Goal: Task Accomplishment & Management: Manage account settings

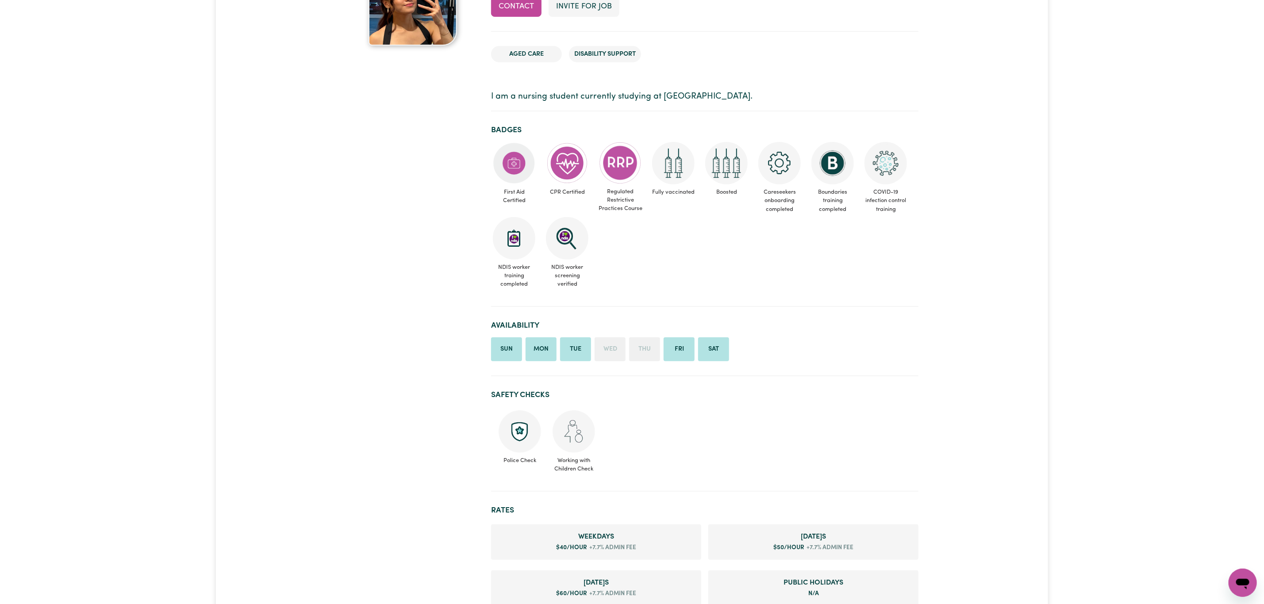
scroll to position [133, 0]
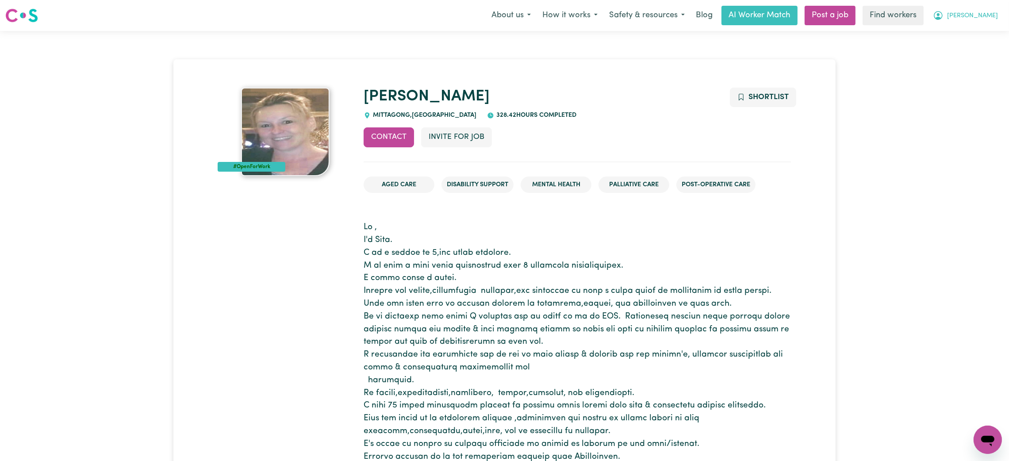
click at [980, 15] on button "[PERSON_NAME]" at bounding box center [965, 15] width 77 height 19
click at [973, 52] on link "Logout" at bounding box center [969, 50] width 70 height 17
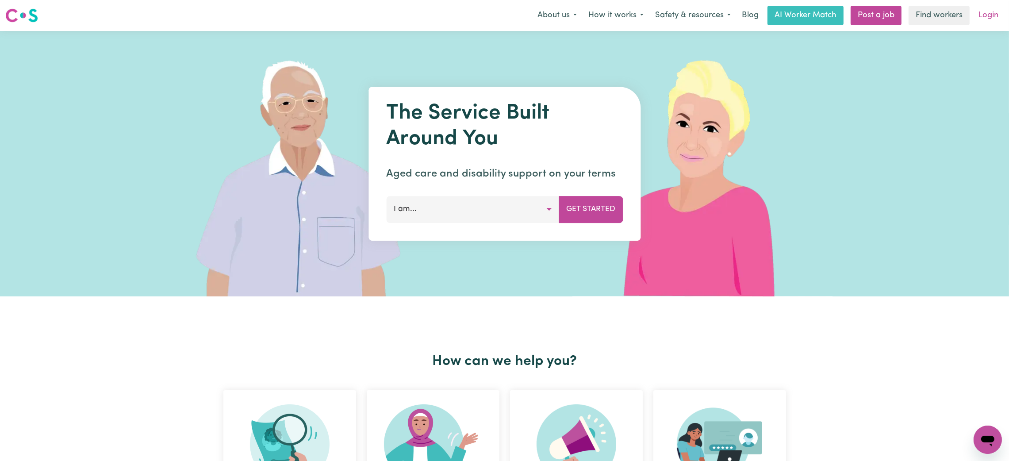
click at [993, 15] on link "Login" at bounding box center [988, 15] width 31 height 19
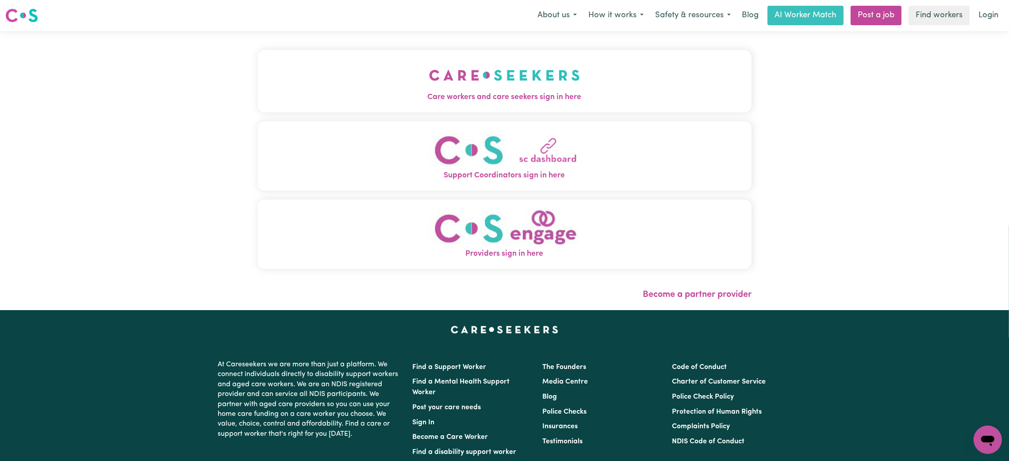
click at [354, 115] on div "Care workers and care seekers sign in here Support Coordinators sign in here Pr…" at bounding box center [504, 164] width 494 height 231
click at [362, 82] on button "Care workers and care seekers sign in here" at bounding box center [504, 81] width 494 height 62
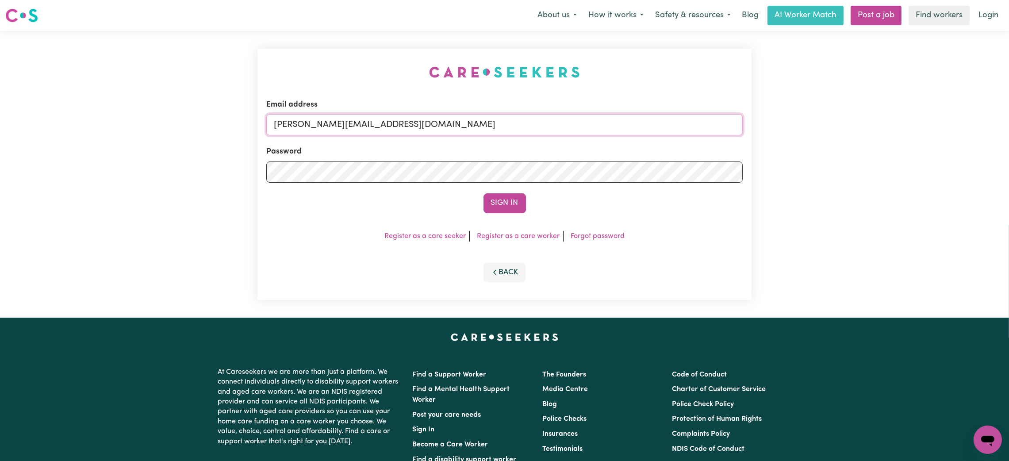
click at [326, 129] on input "mikayla+engage@careseekers.com.au" at bounding box center [504, 124] width 477 height 21
click at [405, 121] on input "mikayla+engage@careseekers.com.au" at bounding box center [504, 124] width 477 height 21
drag, startPoint x: 323, startPoint y: 127, endPoint x: 637, endPoint y: 124, distance: 313.7
click at [637, 124] on input "superuser~mikayla@careseekers.com.au" at bounding box center [504, 124] width 477 height 21
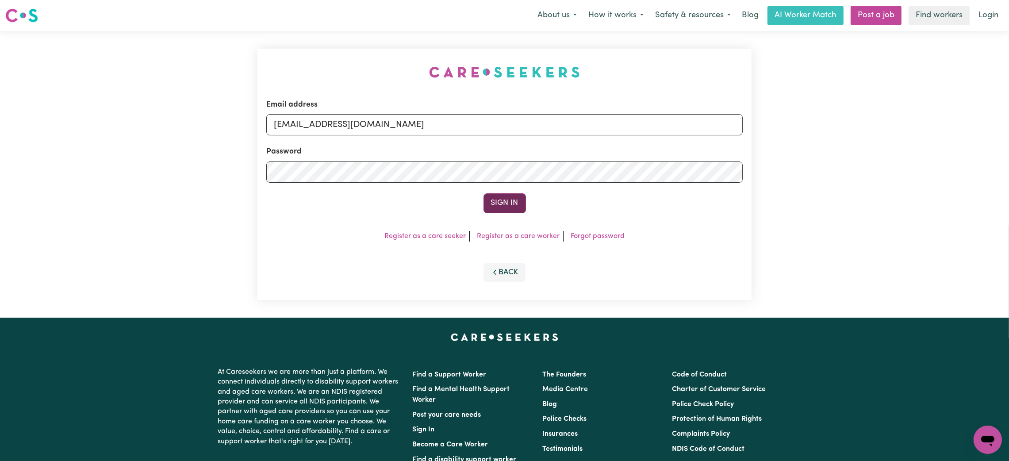
type input "superuser~jmturner68@dodo.com.au"
click at [509, 206] on button "Sign In" at bounding box center [505, 202] width 42 height 19
